Goal: Task Accomplishment & Management: Manage account settings

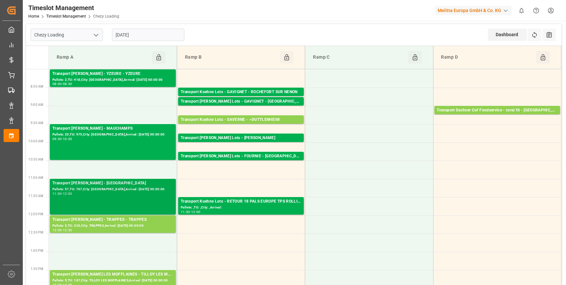
scroll to position [89, 0]
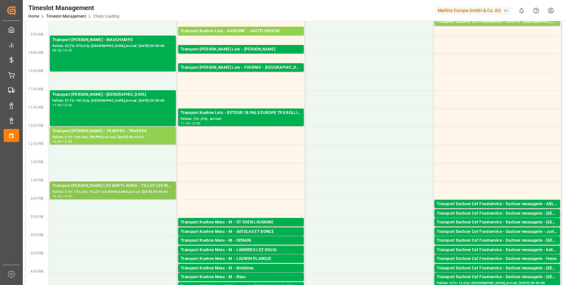
click at [137, 192] on div "Pallets: 5,TU: 187,City: TILLOY LES MOFFLAINES,Arrival: [DATE] 00:00:00" at bounding box center [112, 192] width 121 height 6
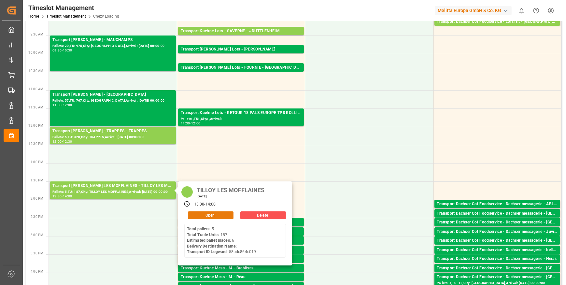
click at [214, 216] on button "Open" at bounding box center [211, 215] width 46 height 8
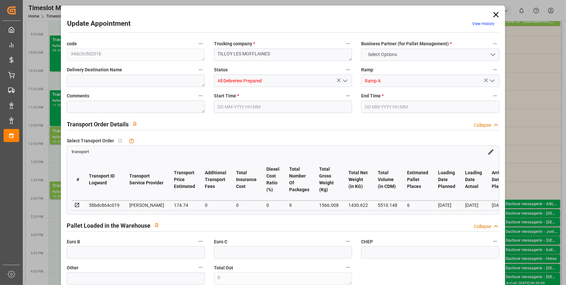
type input "6"
type input "174.74"
type input "0"
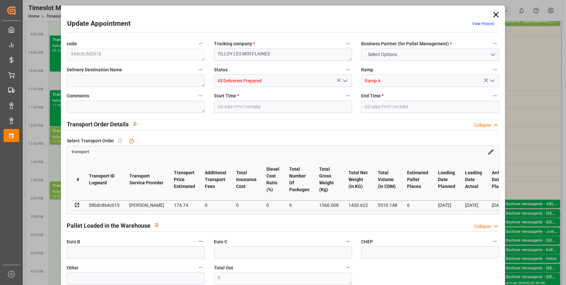
type input "168.8338"
type input "-5.9062"
type input "9"
type input "1430.622"
type input "1851.656"
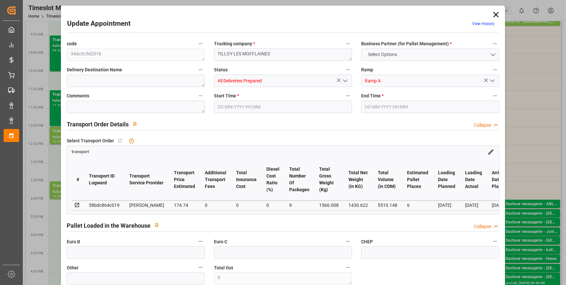
type input "5510.148"
type input "62"
type input "5"
type input "187"
type input "9"
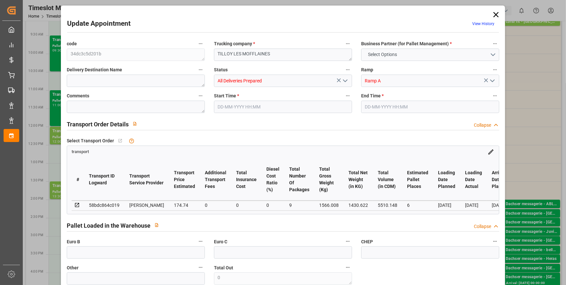
type input "101"
type input "1566.008"
type input "0"
type input "4710.8598"
type input "0"
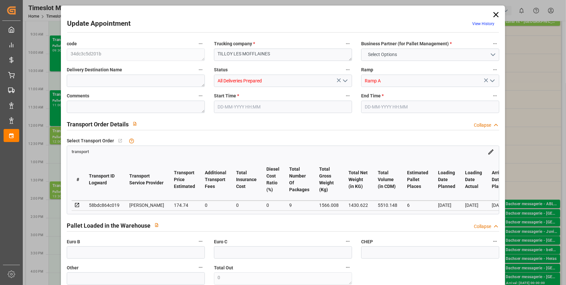
type input "0"
type input "21"
type input "35"
type input "25-09-2025 13:30"
type input "25-09-2025 14:00"
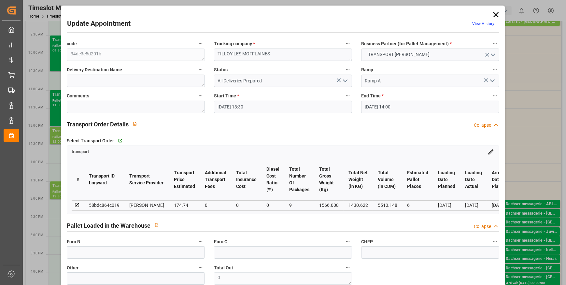
type input "23-09-2025 12:45"
type input "23-09-2025 11:23"
type input "[DATE]"
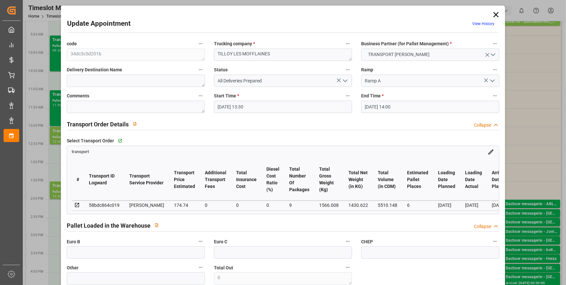
click at [345, 82] on icon "open menu" at bounding box center [345, 81] width 8 height 8
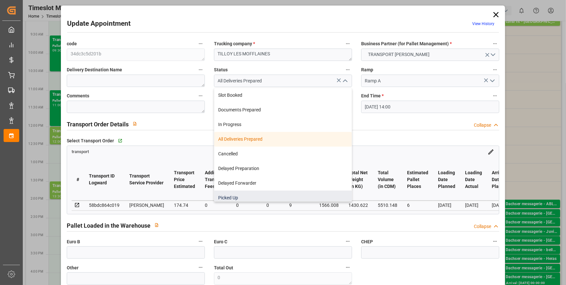
click at [245, 199] on div "Picked Up" at bounding box center [282, 197] width 137 height 15
type input "Picked Up"
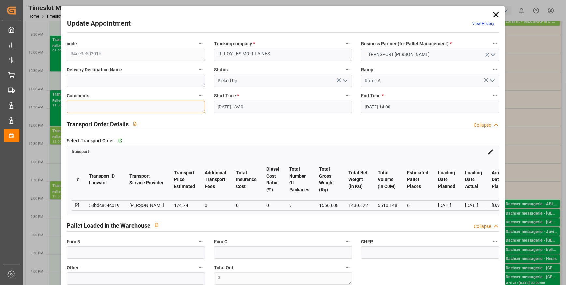
click at [101, 108] on textarea at bounding box center [136, 107] width 138 height 12
type textarea "JN 5"
click at [88, 254] on input "text" at bounding box center [136, 252] width 138 height 12
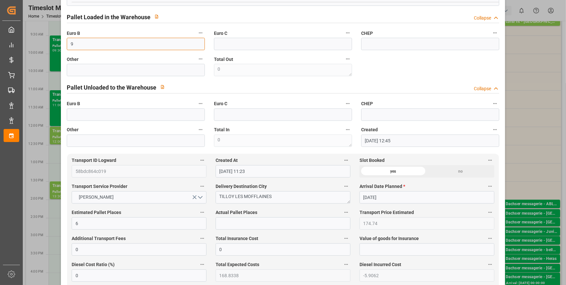
scroll to position [237, 0]
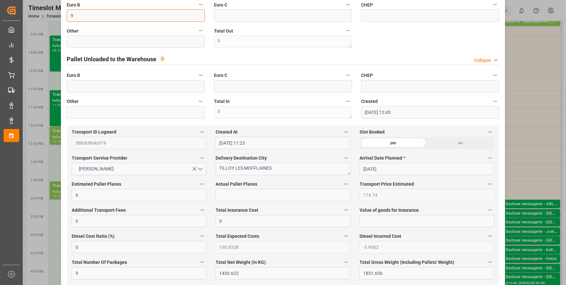
type input "9"
click at [234, 194] on input "text" at bounding box center [282, 195] width 135 height 12
type input "5"
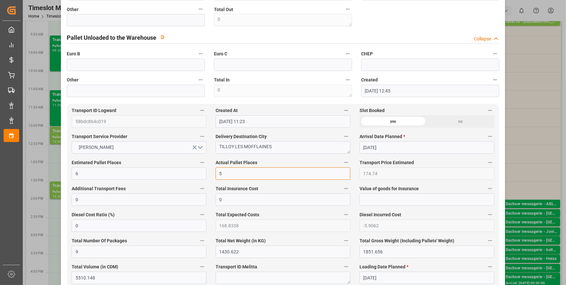
scroll to position [207, 0]
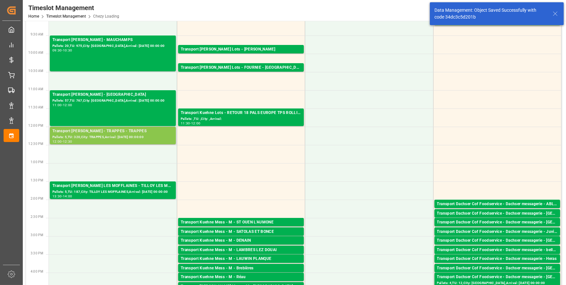
click at [117, 131] on div "Transport Delisle - TRAPPES - TRAPPES" at bounding box center [112, 131] width 121 height 7
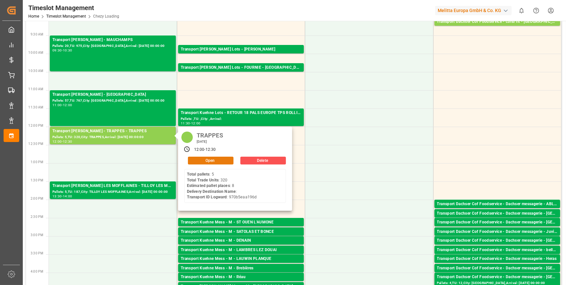
click at [215, 159] on button "Open" at bounding box center [211, 161] width 46 height 8
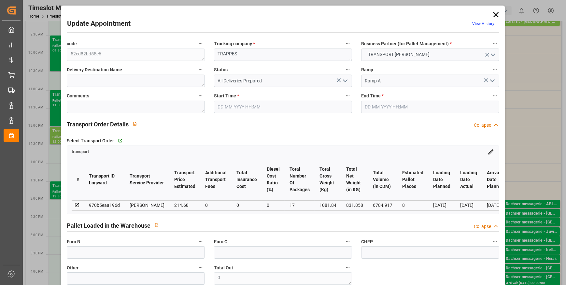
type input "25-09-2025 12:00"
type input "25-09-2025 12:30"
type input "22-09-2025 12:14"
type input "22-09-2025 11:26"
type input "[DATE]"
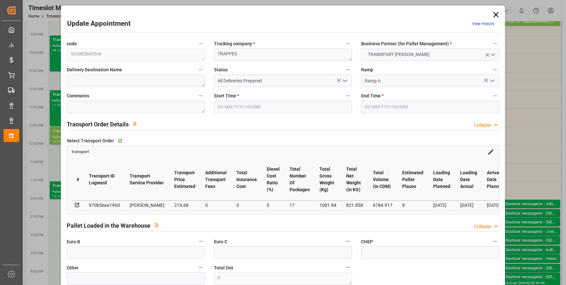
type input "[DATE]"
click at [83, 105] on textarea at bounding box center [136, 107] width 138 height 12
type textarea "JN 8"
click at [103, 255] on input "text" at bounding box center [136, 252] width 138 height 12
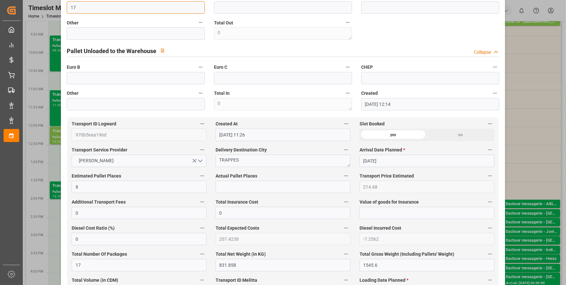
scroll to position [266, 0]
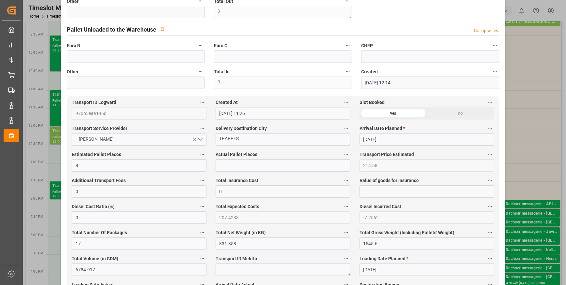
type input "17"
click at [222, 171] on input "text" at bounding box center [282, 165] width 135 height 12
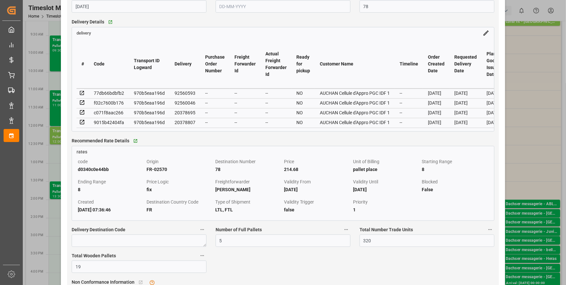
scroll to position [562, 0]
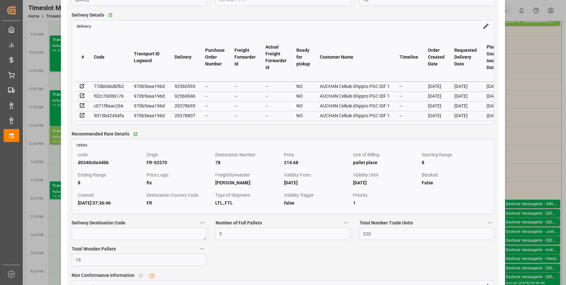
type input "8"
click at [82, 107] on icon at bounding box center [82, 105] width 4 height 4
click at [83, 116] on icon at bounding box center [82, 115] width 4 height 4
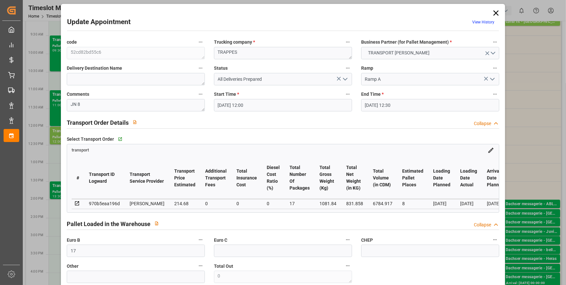
scroll to position [0, 0]
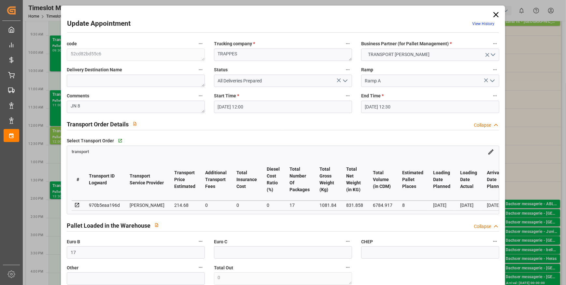
click at [494, 13] on icon at bounding box center [495, 14] width 9 height 9
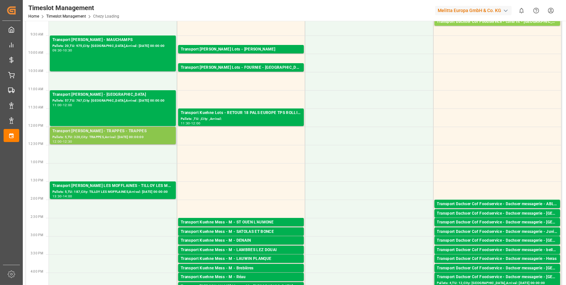
click at [115, 135] on div "Pallets: 5,TU: 320,City: TRAPPES,Arrival: 2025-09-29 00:00:00" at bounding box center [112, 137] width 121 height 6
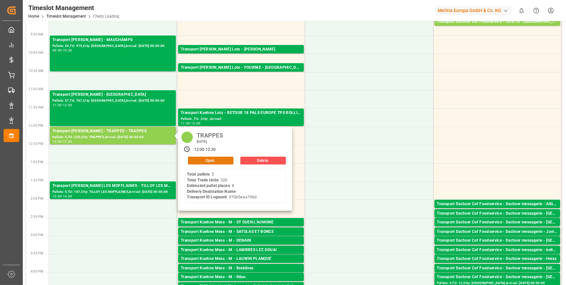
click at [214, 161] on button "Open" at bounding box center [211, 161] width 46 height 8
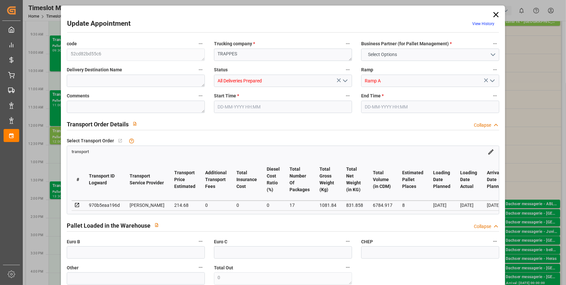
type input "8"
type input "214.68"
type input "0"
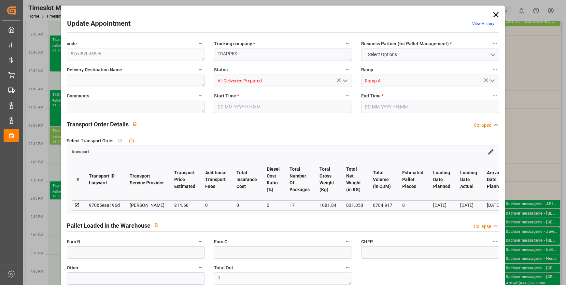
type input "207.4238"
type input "-7.2562"
type input "17"
type input "831.858"
type input "1545.6"
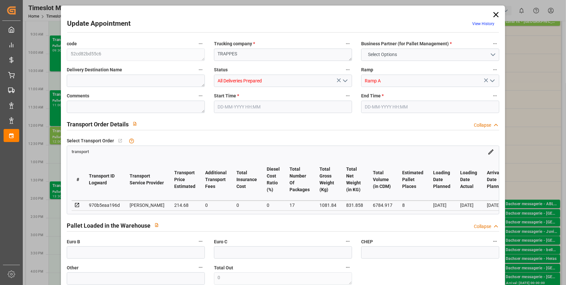
type input "6784.917"
type input "78"
type input "5"
type input "320"
type input "17"
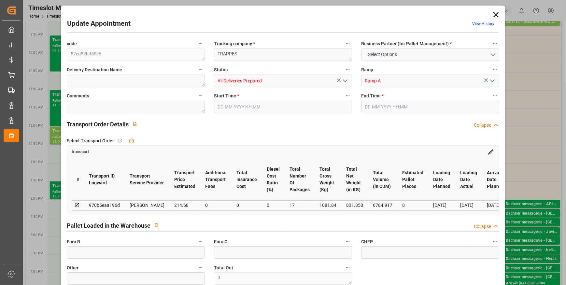
type input "101"
type input "1081.84"
type input "0"
type input "4710.8598"
type input "0"
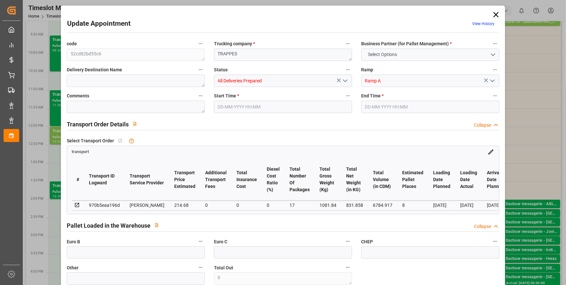
type input "0"
type input "21"
type input "35"
type input "25-09-2025 12:00"
type input "25-09-2025 12:30"
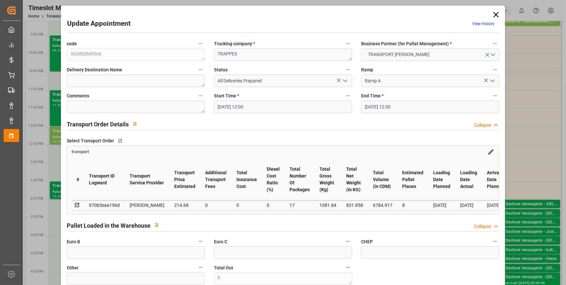
type input "22-09-2025 12:14"
type input "22-09-2025 11:26"
type input "[DATE]"
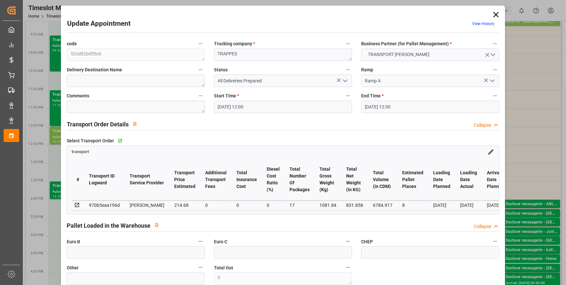
drag, startPoint x: 339, startPoint y: 79, endPoint x: 300, endPoint y: 93, distance: 41.0
click at [338, 78] on div "All Deliveries Prepared" at bounding box center [283, 81] width 138 height 12
click at [345, 78] on icon "open menu" at bounding box center [345, 81] width 8 height 8
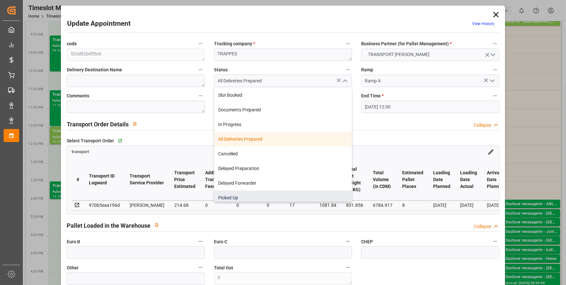
click at [229, 196] on div "Picked Up" at bounding box center [282, 197] width 137 height 15
type input "Picked Up"
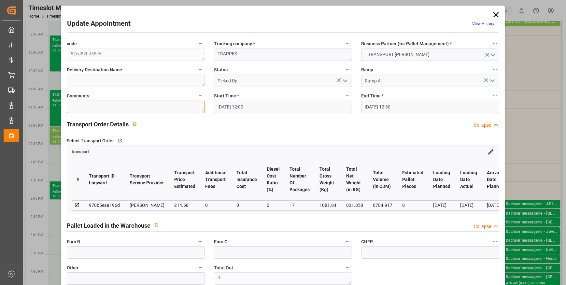
click at [83, 106] on textarea at bounding box center [136, 107] width 138 height 12
type textarea "JN 8"
click at [81, 257] on input "text" at bounding box center [136, 252] width 138 height 12
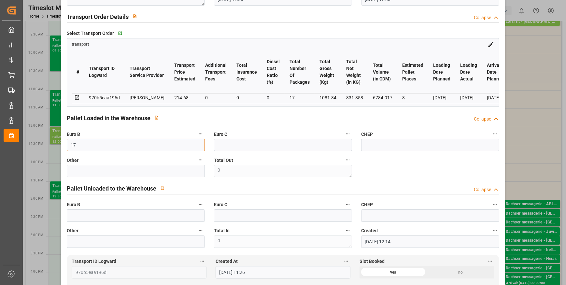
scroll to position [207, 0]
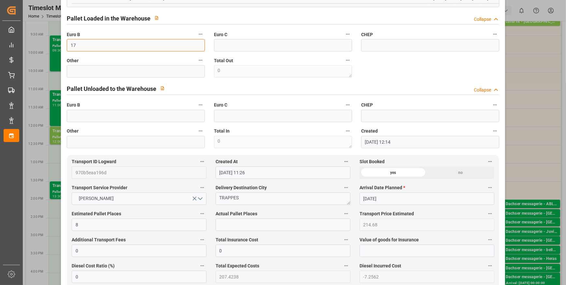
type input "17"
click at [225, 224] on input "text" at bounding box center [282, 224] width 135 height 12
type input "8"
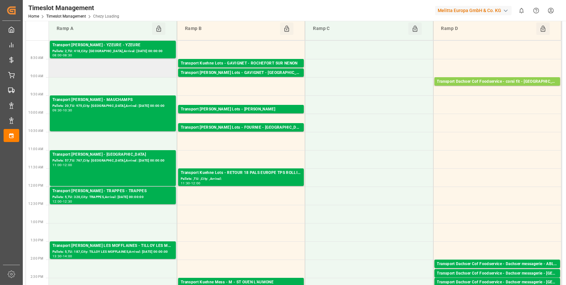
scroll to position [0, 0]
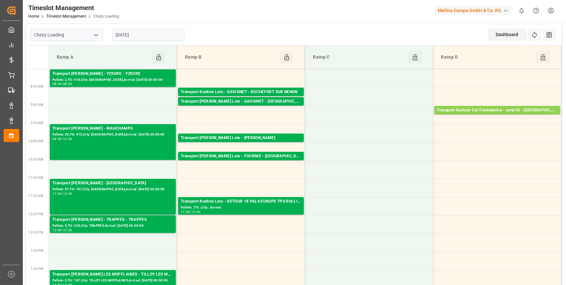
click at [132, 29] on input "[DATE]" at bounding box center [148, 35] width 72 height 12
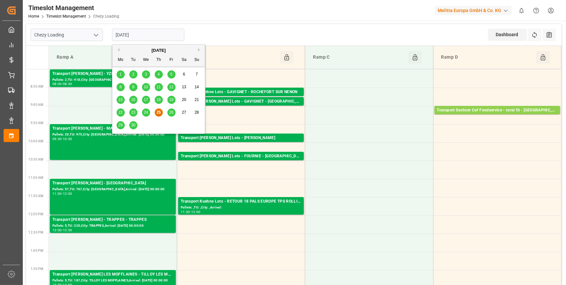
click at [171, 114] on span "26" at bounding box center [171, 112] width 4 height 5
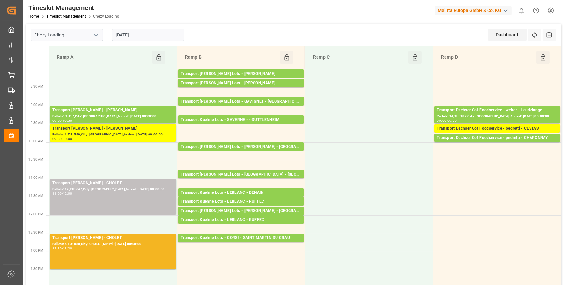
click at [135, 36] on input "[DATE]" at bounding box center [148, 35] width 72 height 12
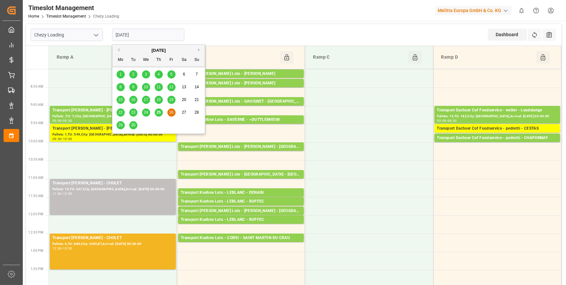
click at [123, 124] on div "29" at bounding box center [121, 125] width 8 height 8
type input "[DATE]"
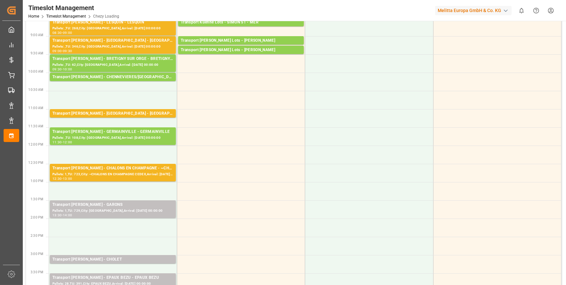
scroll to position [59, 0]
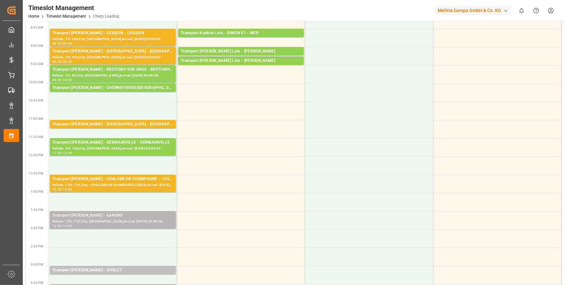
click at [152, 217] on div "Transport Delisle - GARONS - GARONS" at bounding box center [112, 215] width 121 height 7
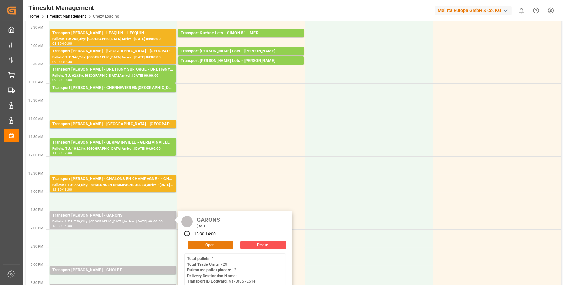
click at [209, 242] on button "Open" at bounding box center [211, 245] width 46 height 8
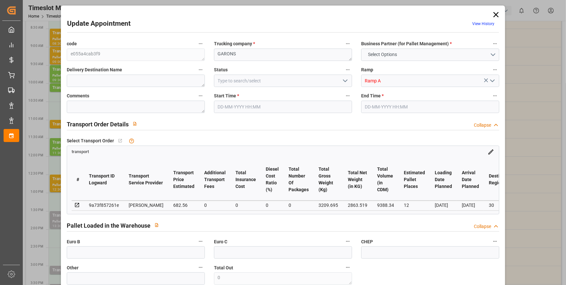
type input "12"
type input "682.56"
type input "0"
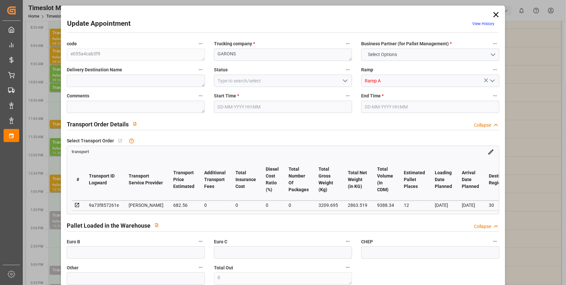
type input "659.4895"
type input "-23.0705"
type input "0"
type input "2863.519"
type input "4131.511"
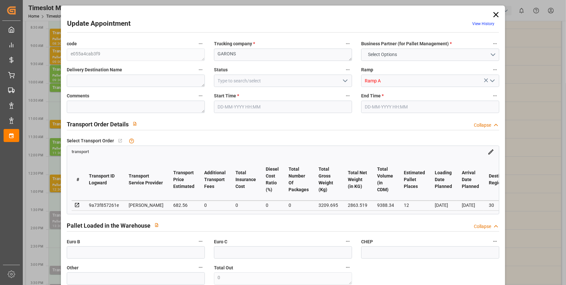
type input "9388.34"
type input "30"
type input "1"
type input "729"
type input "39"
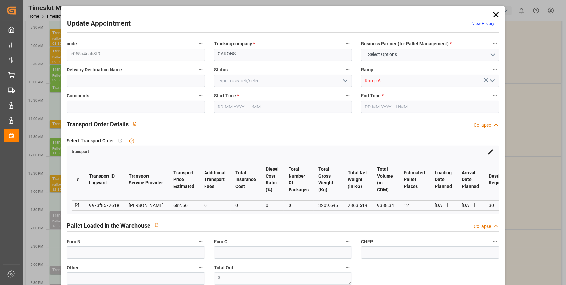
type input "101"
type input "3209.695"
type input "0"
type input "4710.8598"
type input "0"
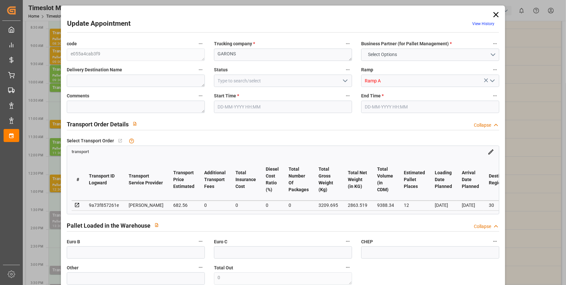
type input "0"
type input "21"
type input "35"
type input "29-09-2025 13:30"
type input "29-09-2025 14:00"
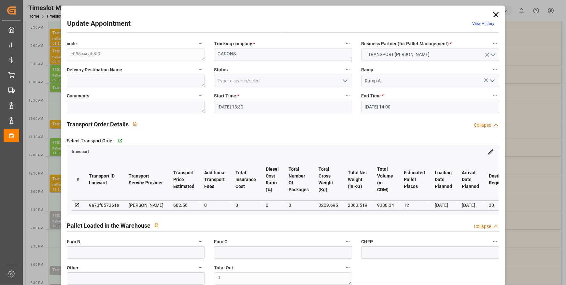
type input "25-09-2025 12:53"
type input "25-09-2025 11:41"
type input "01-10-2025"
type input "[DATE]"
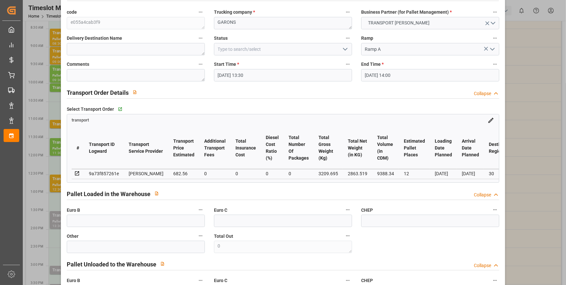
scroll to position [0, 0]
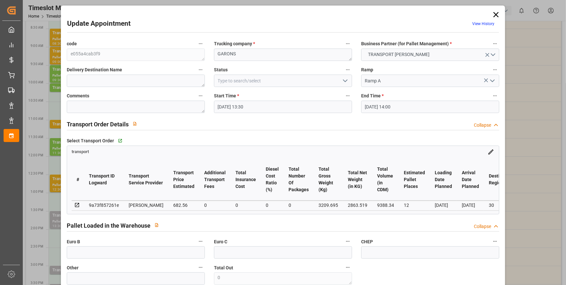
click at [341, 80] on icon "open menu" at bounding box center [345, 81] width 8 height 8
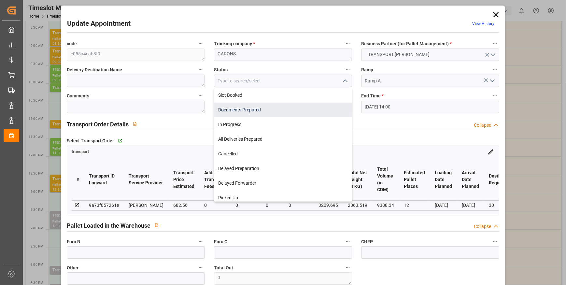
click at [261, 106] on div "Documents Prepared" at bounding box center [282, 110] width 137 height 15
type input "Documents Prepared"
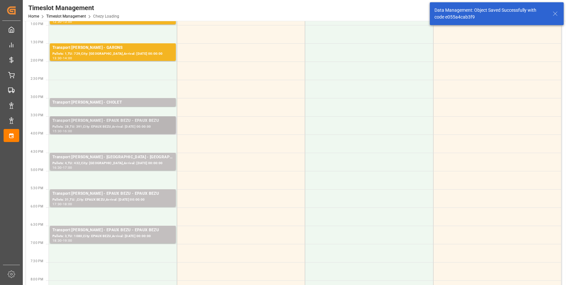
scroll to position [237, 0]
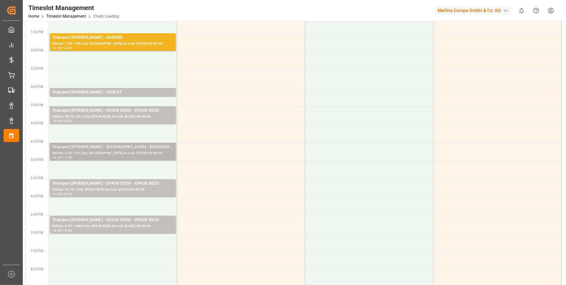
click at [125, 147] on div "Transport Delisle - OUDALLE - OUDALLE" at bounding box center [112, 147] width 121 height 7
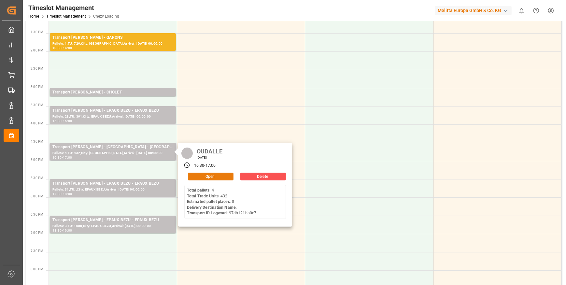
click at [195, 176] on button "Open" at bounding box center [211, 176] width 46 height 8
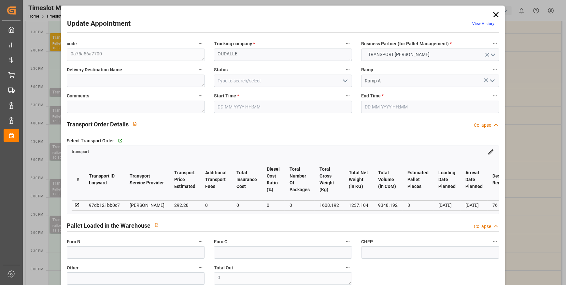
type input "8"
type input "292.28"
type input "0"
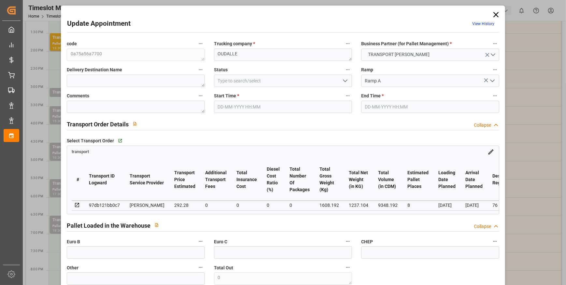
type input "282.4009"
type input "-9.8791"
type input "0"
type input "1237.104"
type input "1997.984"
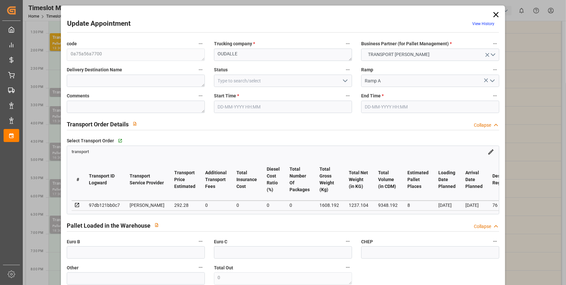
type input "9348.192"
type input "76"
type input "4"
type input "432"
type input "14"
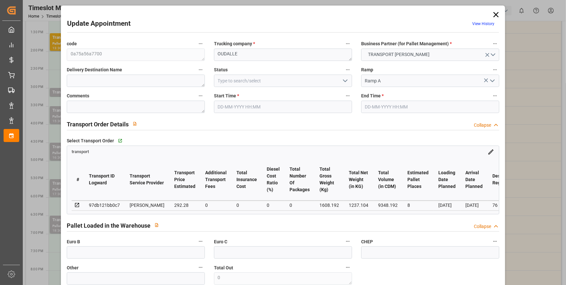
type input "101"
type input "1608.192"
type input "0"
type input "4710.8598"
type input "0"
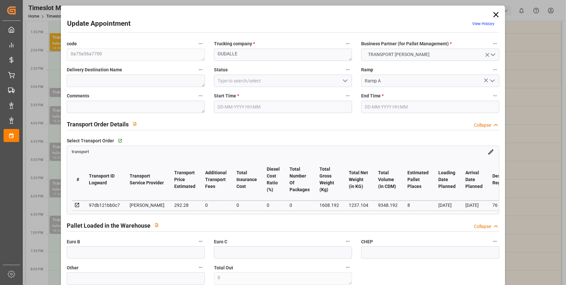
type input "0"
type input "21"
type input "35"
type input "29-09-2025 16:30"
type input "29-09-2025 17:00"
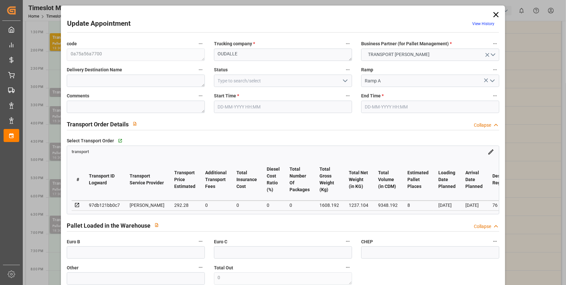
type input "25-09-2025 12:54"
type input "25-09-2025 11:40"
type input "30-09-2025"
type input "[DATE]"
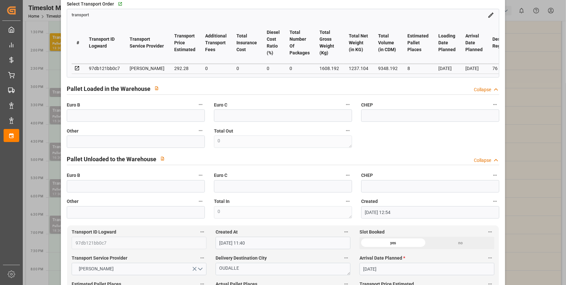
scroll to position [0, 0]
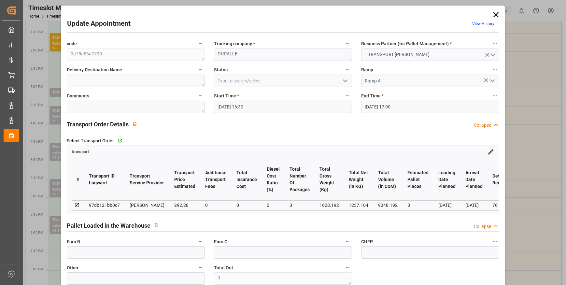
click at [343, 84] on icon "open menu" at bounding box center [345, 81] width 8 height 8
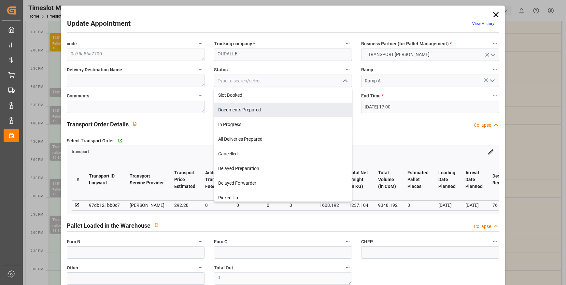
click at [234, 109] on div "Documents Prepared" at bounding box center [282, 110] width 137 height 15
type input "Documents Prepared"
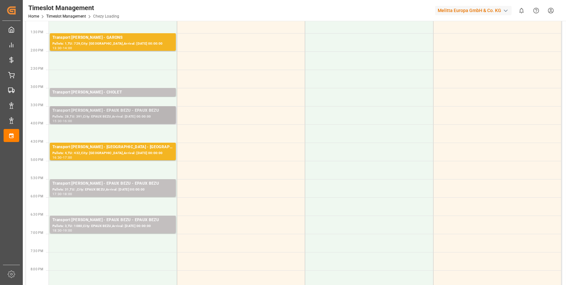
click at [114, 113] on div "Transport Delisle - EPAUX BEZU - EPAUX BEZU" at bounding box center [112, 110] width 121 height 7
click at [130, 91] on div "Transport Delisle - CHOLET - CHOLET" at bounding box center [112, 92] width 121 height 7
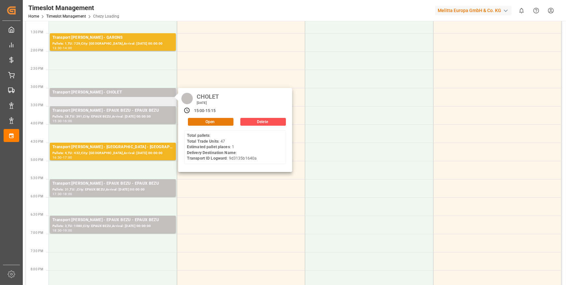
click at [205, 121] on button "Open" at bounding box center [211, 122] width 46 height 8
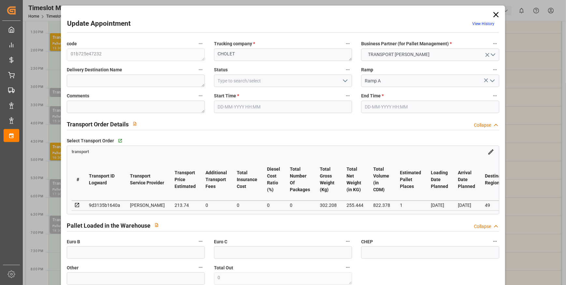
type input "1"
type input "213.74"
type input "0"
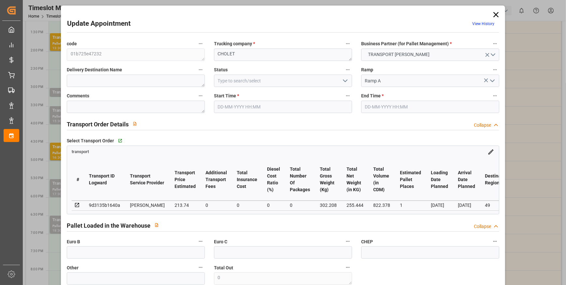
type input "206.5156"
type input "-7.2244"
type input "0"
type input "255.444"
type input "325.208"
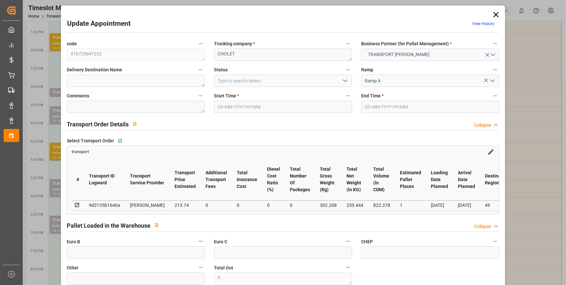
type input "822.378"
type input "49"
type input "0"
type input "47"
type input "1"
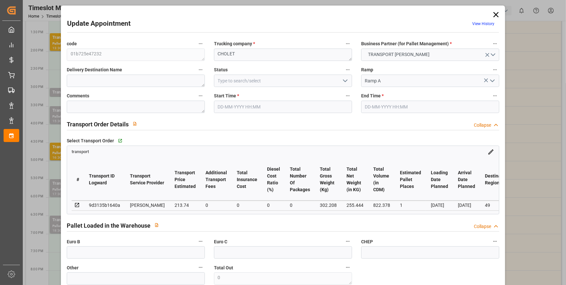
type input "101"
type input "302.208"
type input "0"
type input "4710.8598"
type input "0"
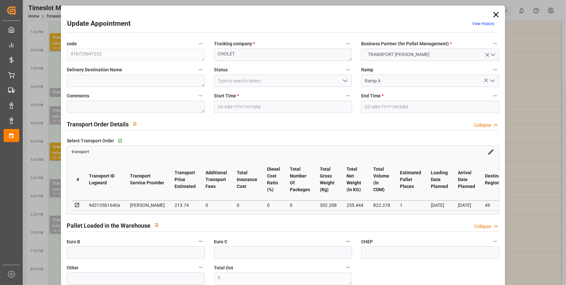
type input "0"
type input "21"
type input "35"
type input "29-09-2025 15:00"
type input "29-09-2025 15:15"
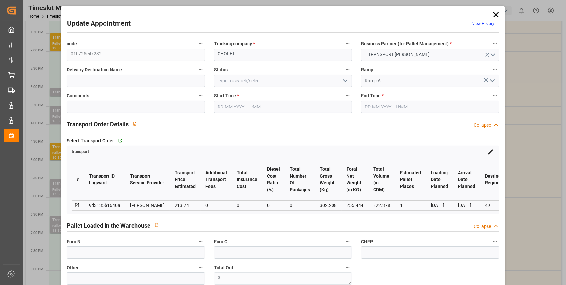
type input "25-09-2025 12:57"
type input "25-09-2025 11:41"
type input "01-10-2025"
type input "30-09-2025"
click at [232, 169] on th "Total Insurance Cost" at bounding box center [247, 179] width 30 height 42
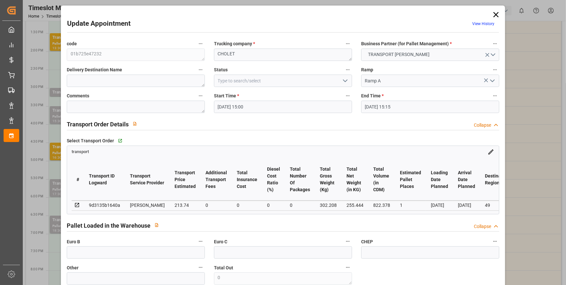
click at [343, 79] on icon "open menu" at bounding box center [345, 81] width 8 height 8
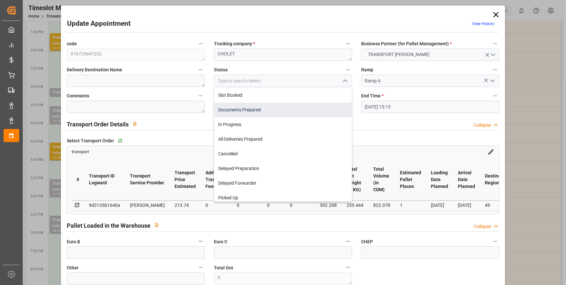
click at [241, 110] on div "Documents Prepared" at bounding box center [282, 110] width 137 height 15
type input "Documents Prepared"
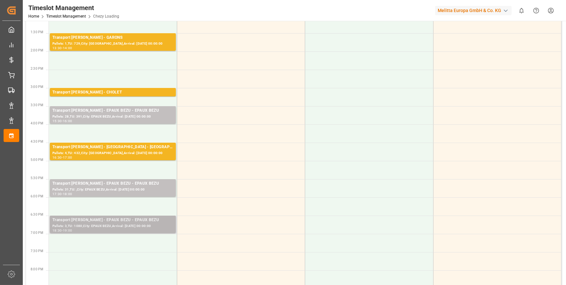
click at [144, 225] on div "Pallets: 3,TU: 1080,City: EPAUX BEZU,Arrival: 2025-09-30 00:00:00" at bounding box center [112, 226] width 121 height 6
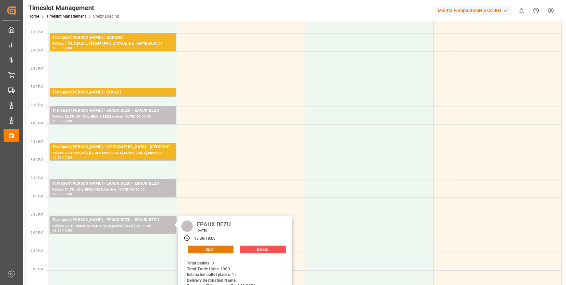
click at [220, 250] on button "Open" at bounding box center [211, 249] width 46 height 8
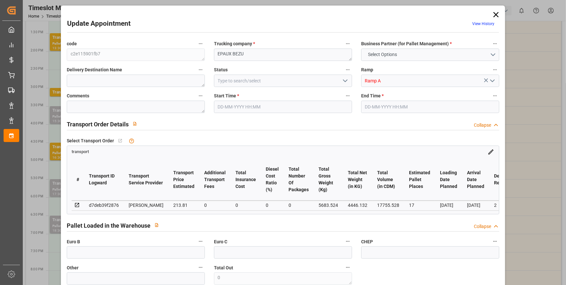
type input "17"
type input "213.81"
type input "0"
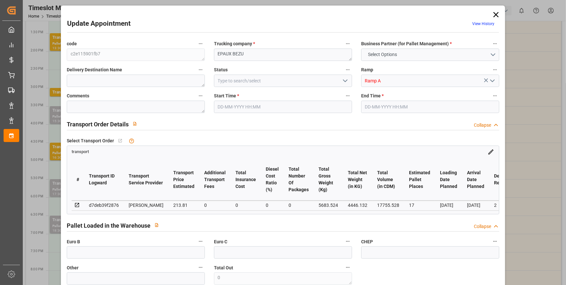
type input "206.5832"
type input "-7.2268"
type input "0"
type input "4446.132"
type input "6389.276"
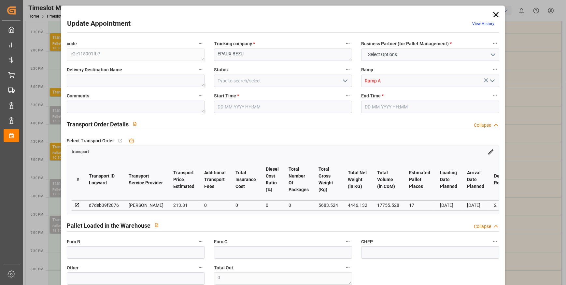
type input "17755.528"
type input "2"
type input "3"
type input "1080"
type input "19"
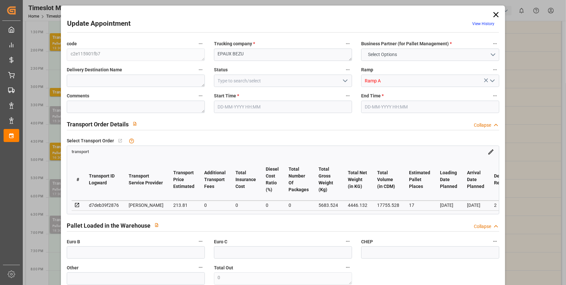
type input "101"
type input "5683.524"
type input "0"
type input "4710.8598"
type input "0"
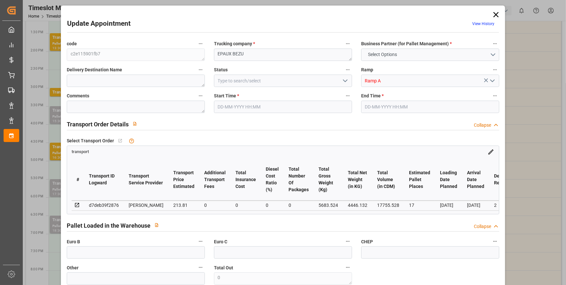
type input "0"
type input "21"
type input "35"
type input "29-09-2025 18:30"
type input "29-09-2025 19:00"
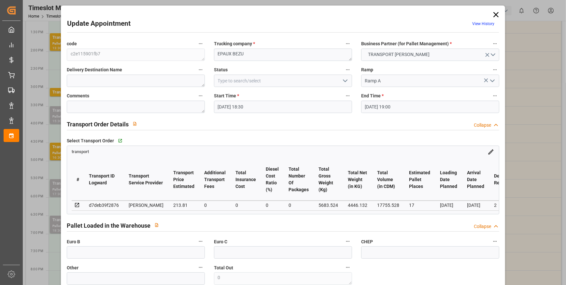
type input "25-09-2025 12:55"
type input "25-09-2025 11:40"
type input "30-09-2025"
click at [343, 79] on icon "open menu" at bounding box center [345, 81] width 8 height 8
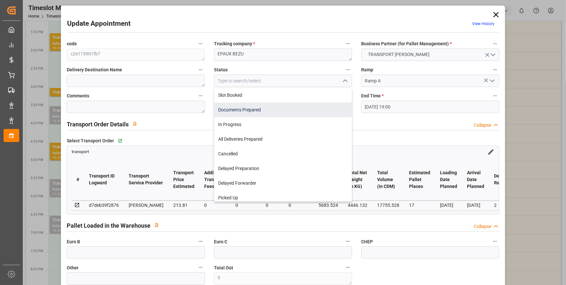
click at [234, 110] on div "Documents Prepared" at bounding box center [282, 110] width 137 height 15
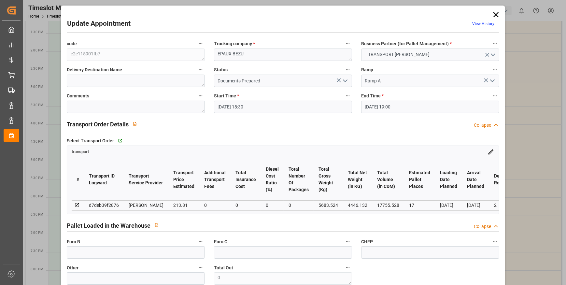
click at [346, 80] on polyline "open menu" at bounding box center [345, 81] width 4 height 2
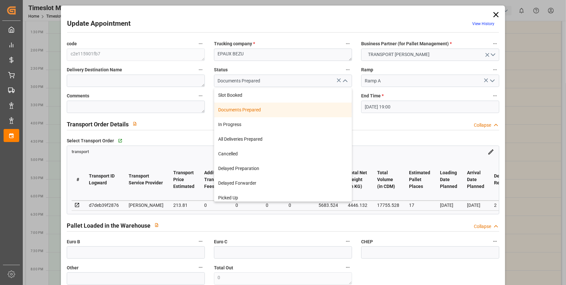
click at [240, 111] on div "Documents Prepared" at bounding box center [282, 110] width 137 height 15
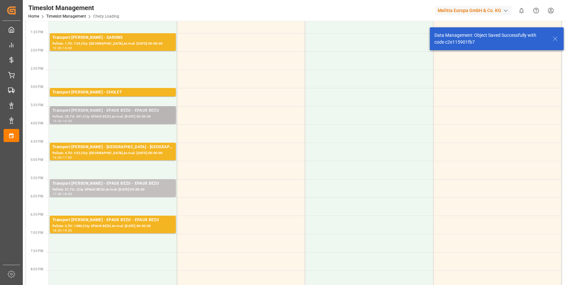
click at [141, 117] on div "Pallets: 28,TU: 391,City: EPAUX BEZU,Arrival: 2025-09-30 00:00:00" at bounding box center [112, 117] width 121 height 6
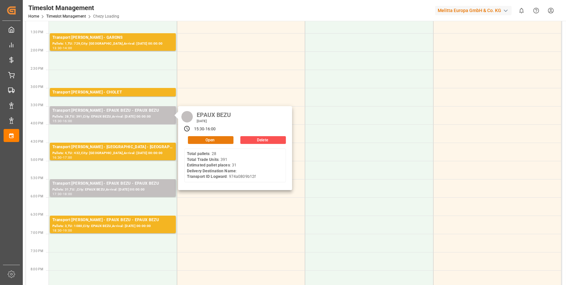
click at [202, 139] on button "Open" at bounding box center [211, 140] width 46 height 8
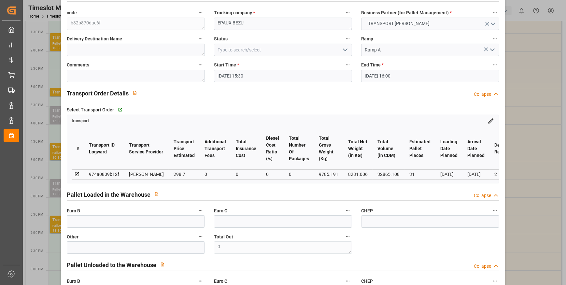
scroll to position [29, 0]
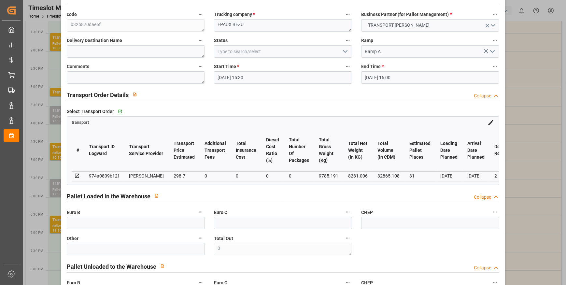
click at [345, 48] on icon "open menu" at bounding box center [345, 52] width 8 height 8
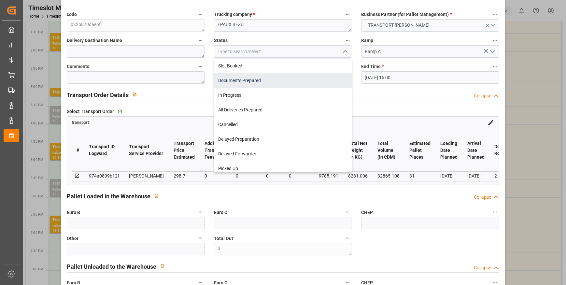
click at [245, 81] on div "Documents Prepared" at bounding box center [282, 80] width 137 height 15
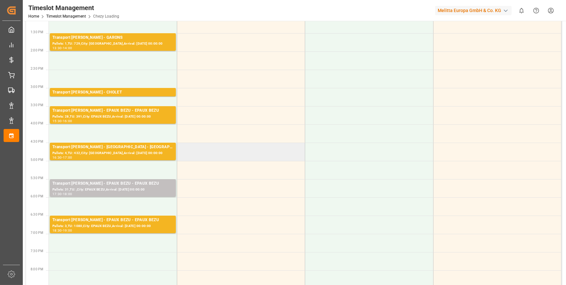
scroll to position [0, 0]
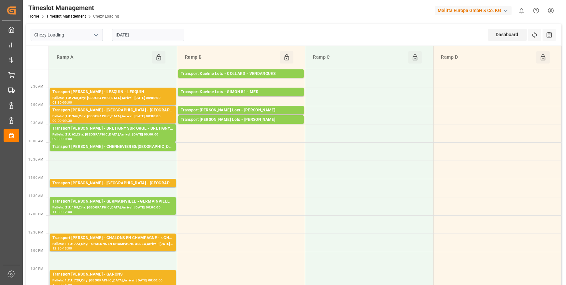
click at [208, 37] on div "Chezy Loading 29-09-2025 Dashboard View Dashboard Refresh Time Slots All Audits" at bounding box center [293, 35] width 535 height 22
click at [237, 198] on td at bounding box center [241, 206] width 128 height 18
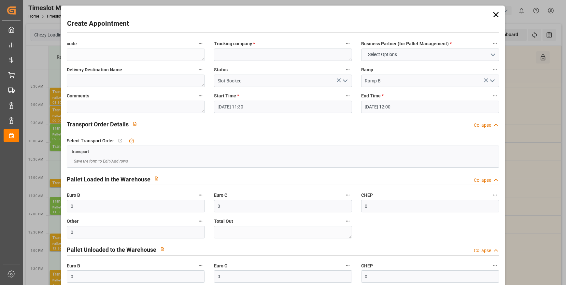
click at [493, 13] on icon at bounding box center [495, 14] width 9 height 9
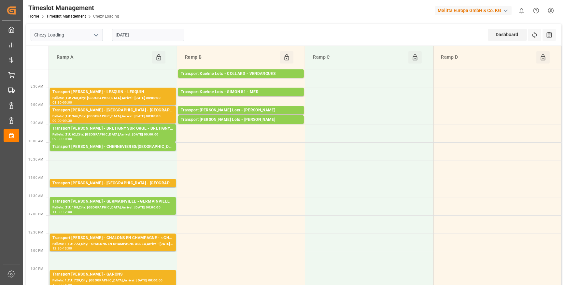
click at [146, 40] on input "[DATE]" at bounding box center [148, 35] width 72 height 12
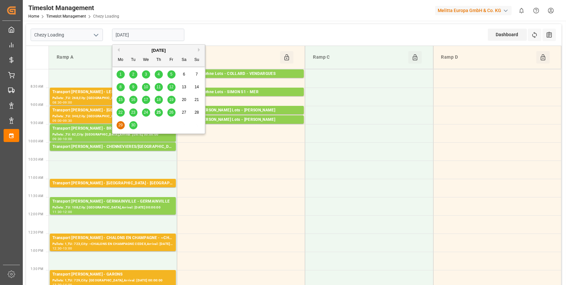
click at [169, 111] on div "26" at bounding box center [171, 113] width 8 height 8
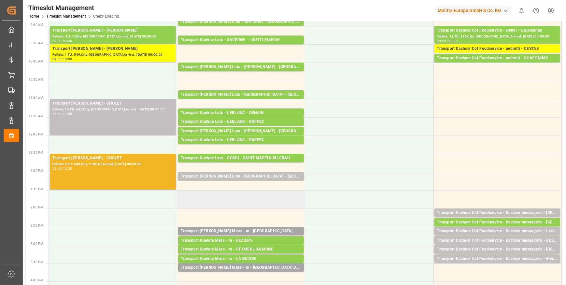
scroll to position [89, 0]
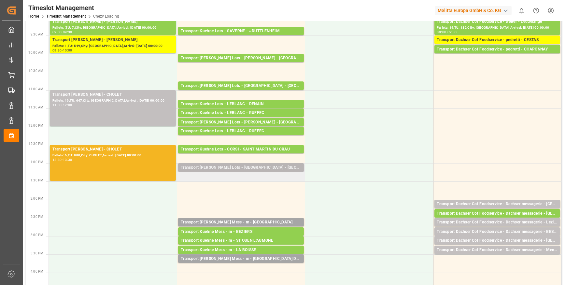
click at [260, 168] on div "Transport Kuehne Lots - FOURNIE - AIX EN PROVENCE" at bounding box center [241, 167] width 120 height 7
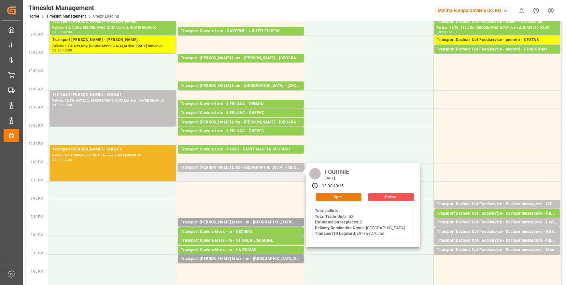
click at [344, 196] on button "Open" at bounding box center [339, 197] width 46 height 8
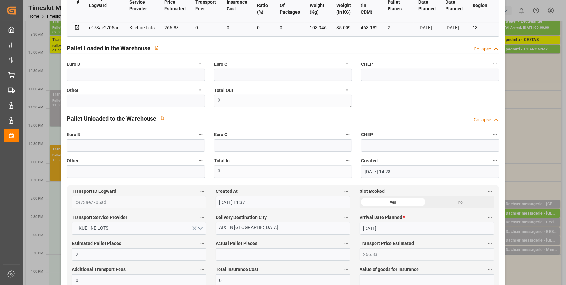
scroll to position [0, 0]
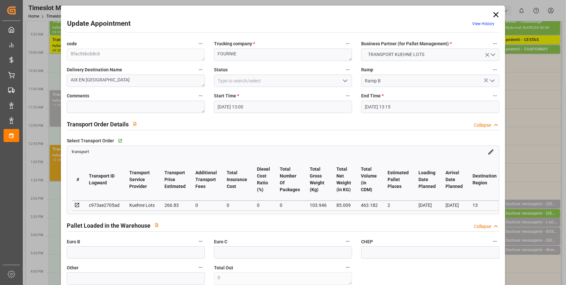
click at [345, 81] on icon "open menu" at bounding box center [345, 81] width 8 height 8
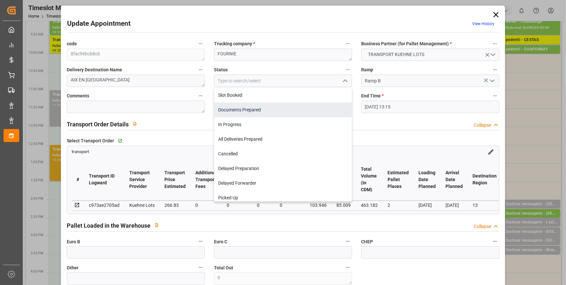
click at [230, 110] on div "Documents Prepared" at bounding box center [282, 110] width 137 height 15
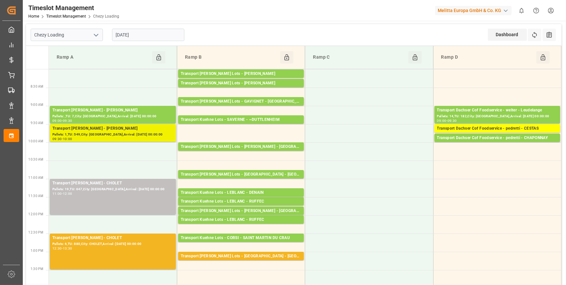
click at [147, 133] on div "Pallets: 1,TU: 549,City: REAU,Arrival: 2025-09-30 00:00:00" at bounding box center [112, 135] width 121 height 6
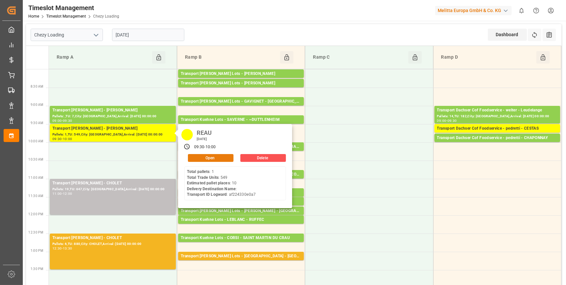
click at [212, 158] on button "Open" at bounding box center [211, 158] width 46 height 8
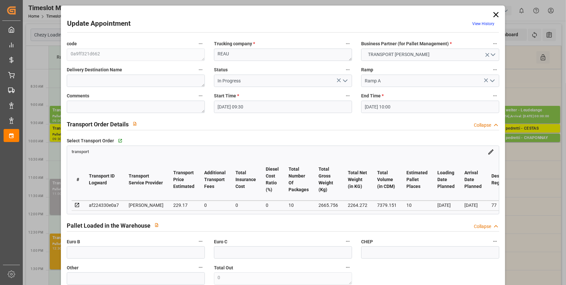
click at [493, 13] on icon at bounding box center [495, 14] width 9 height 9
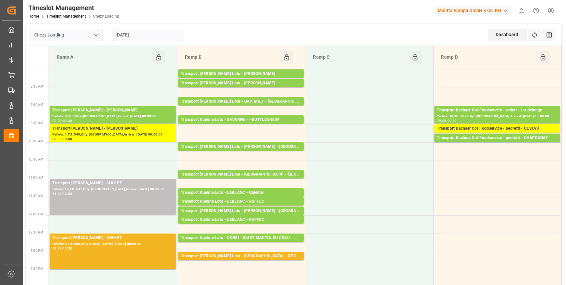
click at [151, 33] on input "[DATE]" at bounding box center [148, 35] width 72 height 12
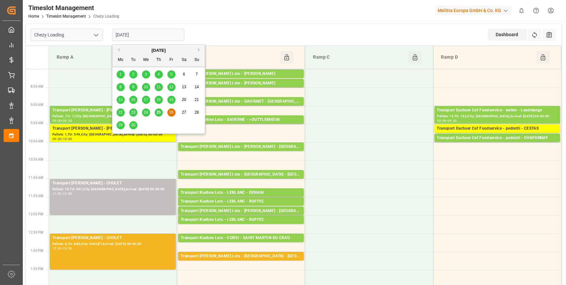
click at [118, 125] on span "29" at bounding box center [120, 125] width 4 height 5
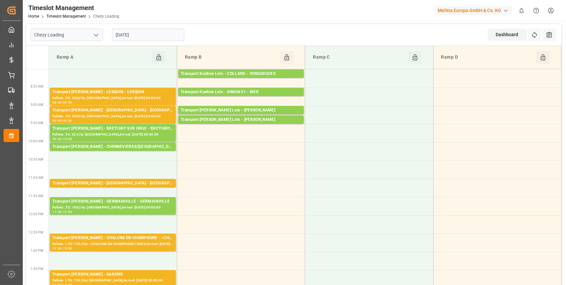
click at [153, 34] on input "[DATE]" at bounding box center [148, 35] width 72 height 12
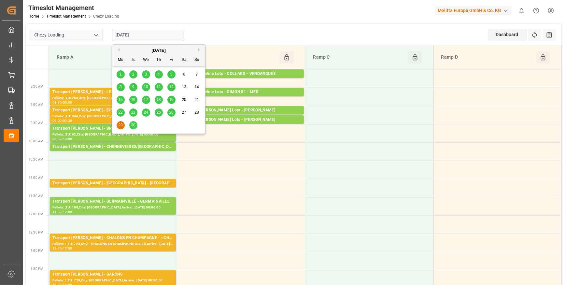
click at [133, 126] on span "30" at bounding box center [133, 125] width 4 height 5
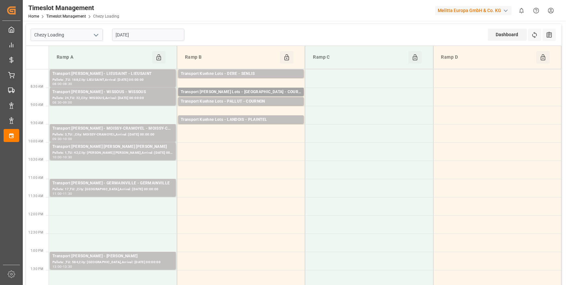
click at [139, 33] on input "30-09-2025" at bounding box center [148, 35] width 72 height 12
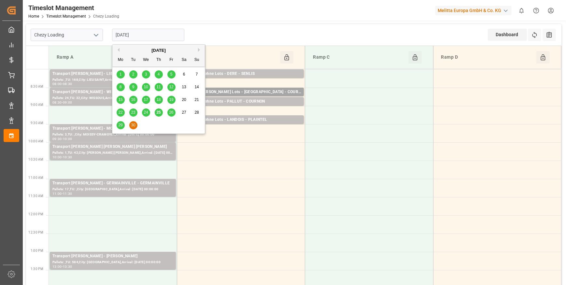
click at [171, 112] on span "26" at bounding box center [171, 112] width 4 height 5
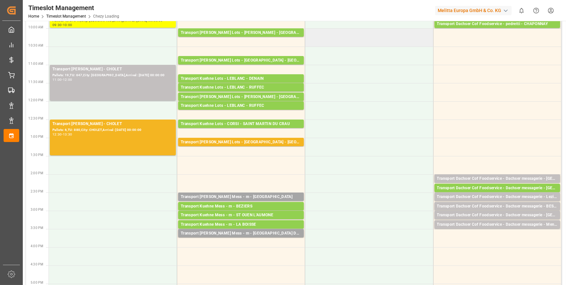
scroll to position [118, 0]
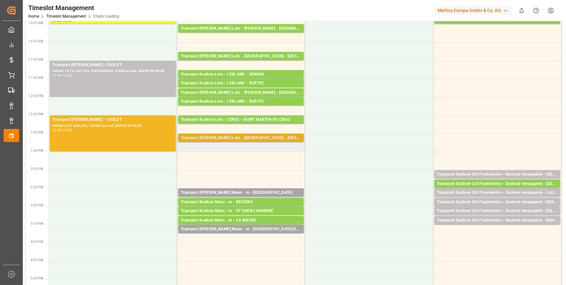
click at [244, 135] on div "Transport Kuehne Lots - FOURNIE - AIX EN PROVENCE" at bounding box center [241, 138] width 120 height 7
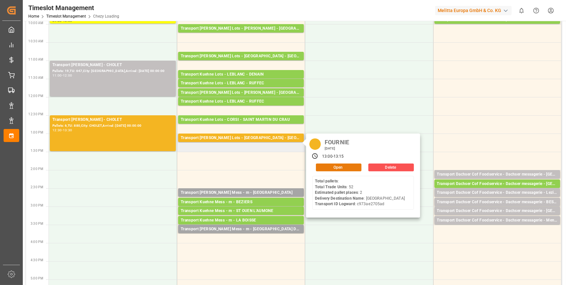
click at [339, 166] on button "Open" at bounding box center [339, 167] width 46 height 8
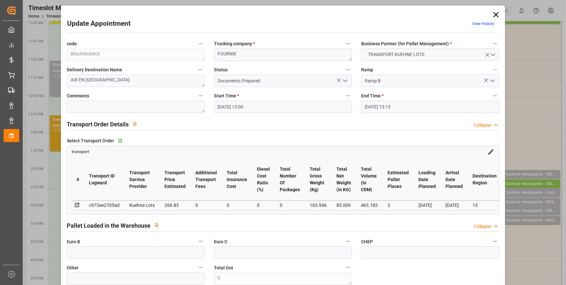
click at [343, 81] on polyline "open menu" at bounding box center [345, 81] width 4 height 2
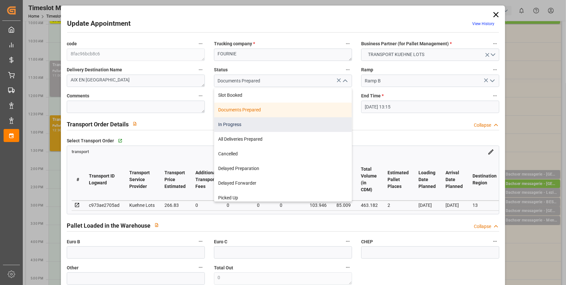
click at [231, 124] on div "In Progress" at bounding box center [282, 124] width 137 height 15
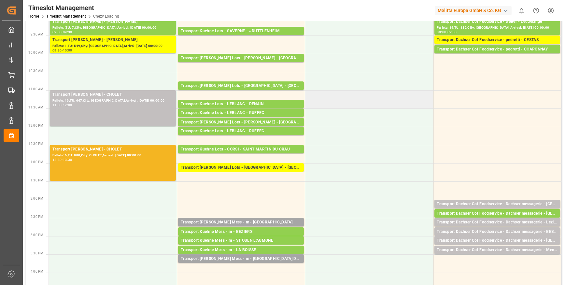
scroll to position [0, 0]
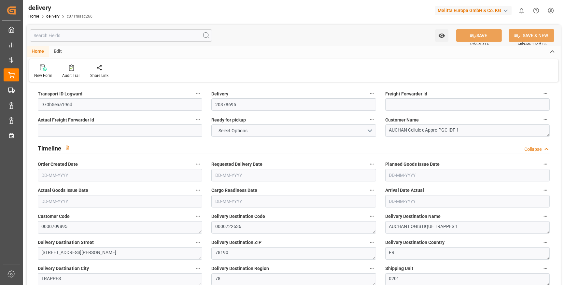
type input "4"
type input "235.323"
type input "428.966"
type input "2566.548"
type input "191"
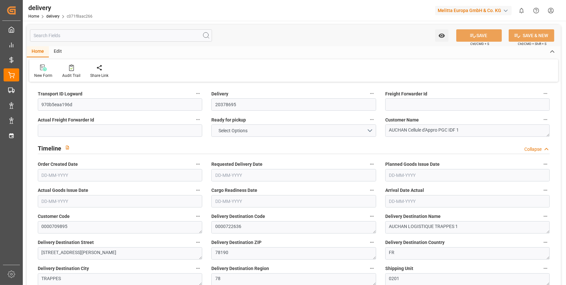
type input "4"
type input "0"
type input "3"
type input "0"
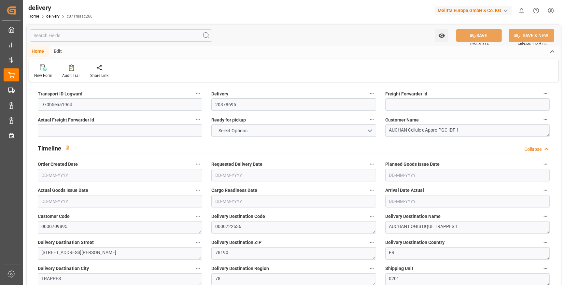
type input "-2.7211"
type input "80.505"
type input "77.7839"
type input "0"
type input "68.76"
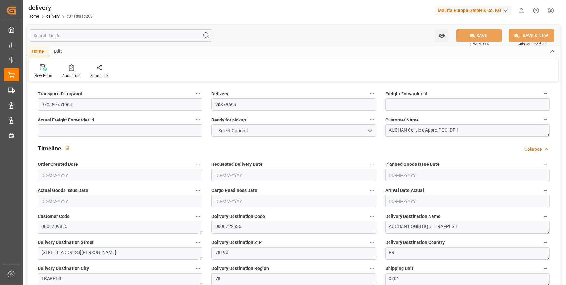
type input "1.5"
type input "1.3"
type input "0"
type input "6"
type input "334.686"
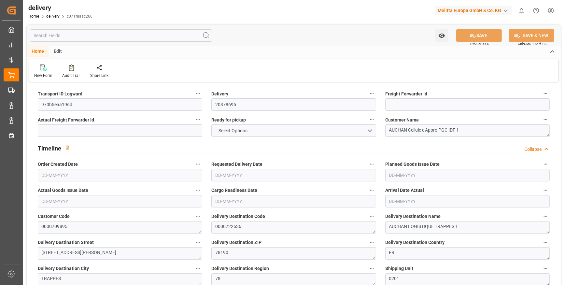
type input "101"
type input "0"
type input "[DATE]"
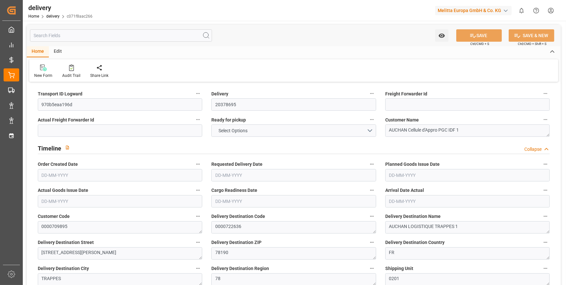
type input "[DATE]"
type input "19-09-2025 11:01"
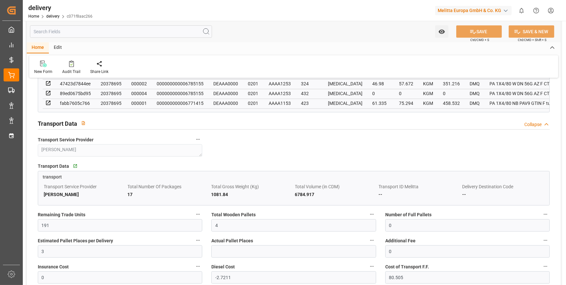
scroll to position [473, 0]
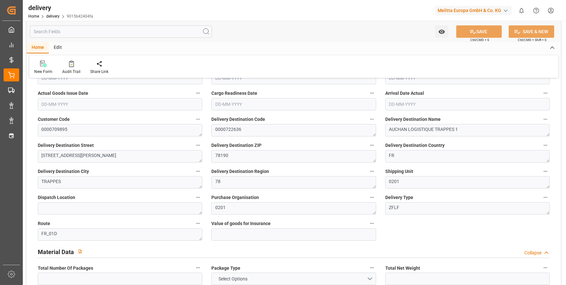
type input "8"
type input "189.915"
type input "461.634"
type input "1151.169"
type input "129"
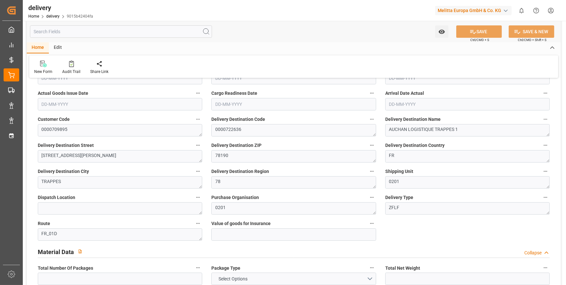
type input "10"
type input "0"
type input "2"
type input "0"
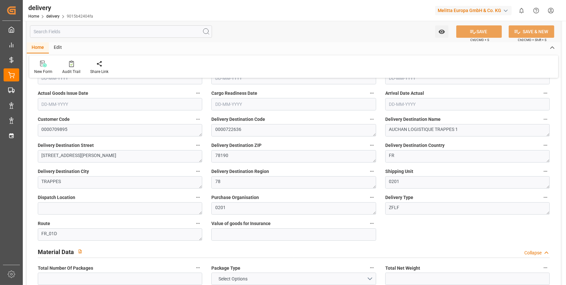
type input "-1.814"
type input "53.67"
type input "51.856"
type input "0"
type input "46.44"
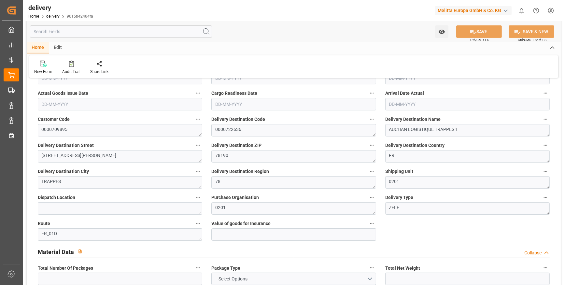
type input "1.5"
type input "1.3"
type input "0"
type input "15"
type input "231.634"
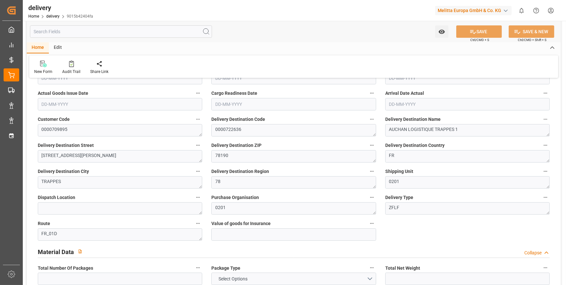
type input "101"
type input "0"
type input "[DATE]"
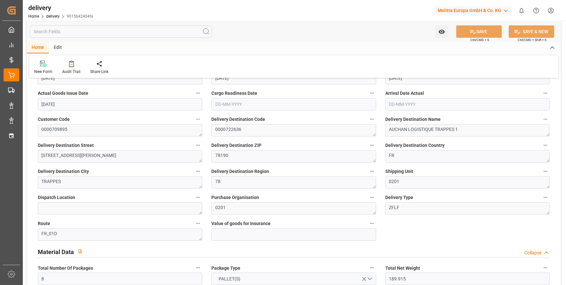
type input "[DATE]"
type input "[DATE] 11:01"
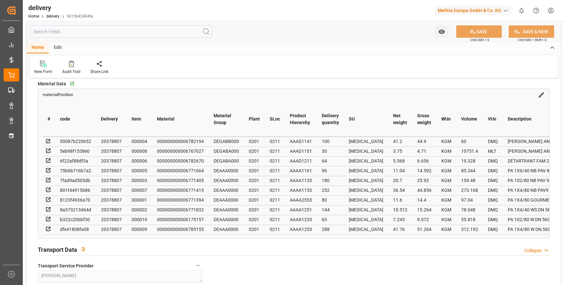
scroll to position [511, 0]
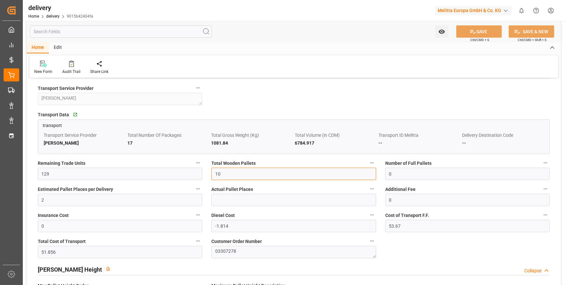
click at [221, 180] on input "10" at bounding box center [293, 174] width 164 height 12
type input "1"
type input "0"
type input "8"
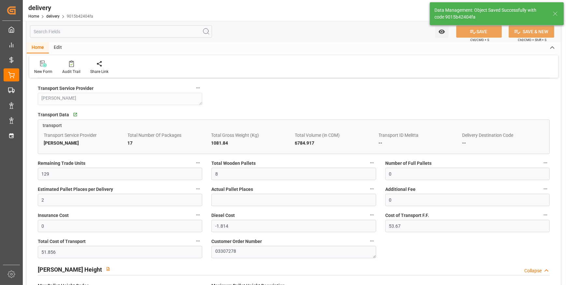
type input "12"
